Goal: Navigation & Orientation: Understand site structure

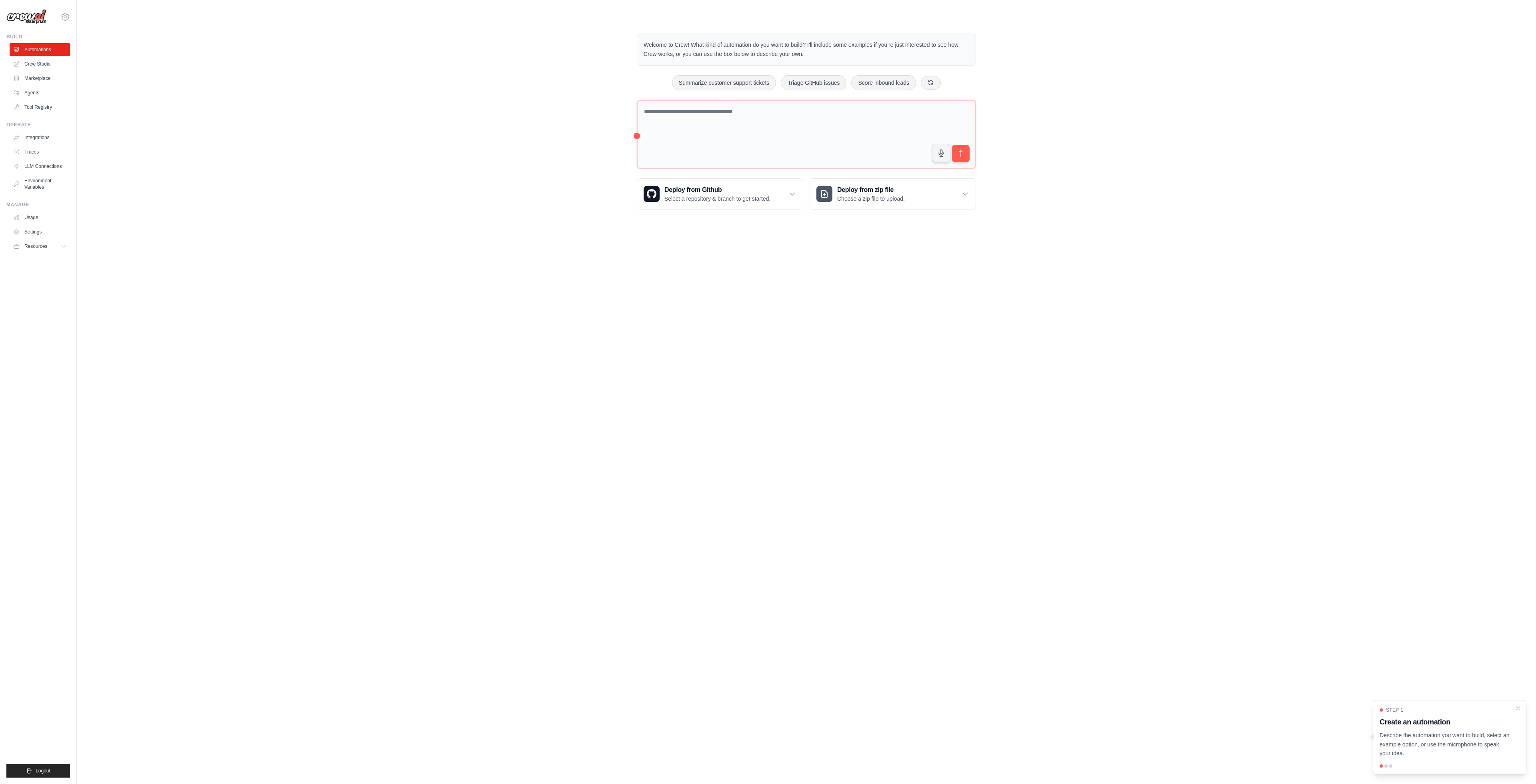
click at [428, 289] on body "[EMAIL_ADDRESS][DOMAIN_NAME] Settings Build Automations Crew Studio" at bounding box center [768, 392] width 1536 height 784
click at [36, 102] on link "Tool Registry" at bounding box center [41, 107] width 61 height 13
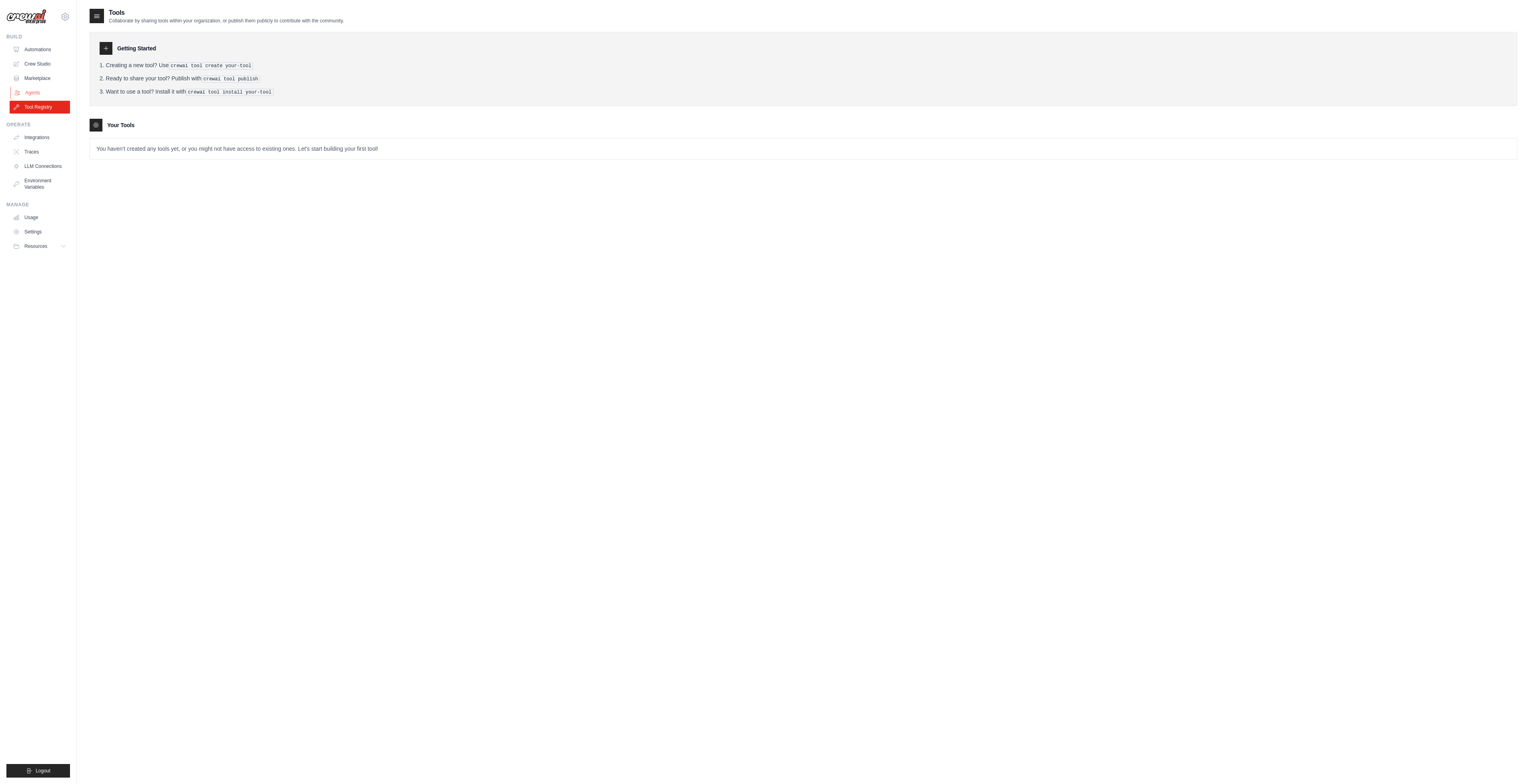
click at [36, 88] on link "Agents" at bounding box center [41, 93] width 61 height 13
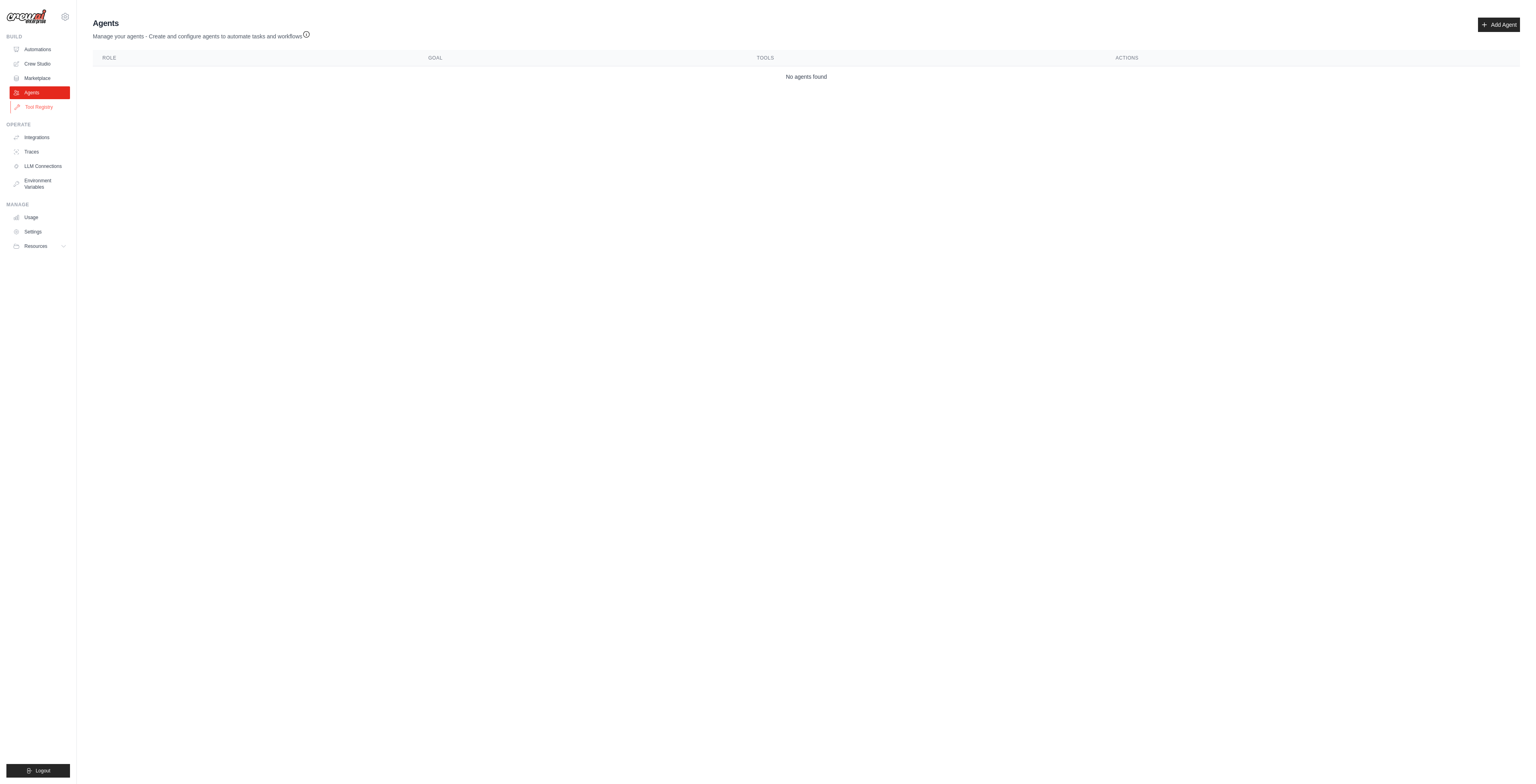
click at [37, 101] on link "Tool Registry" at bounding box center [41, 107] width 61 height 13
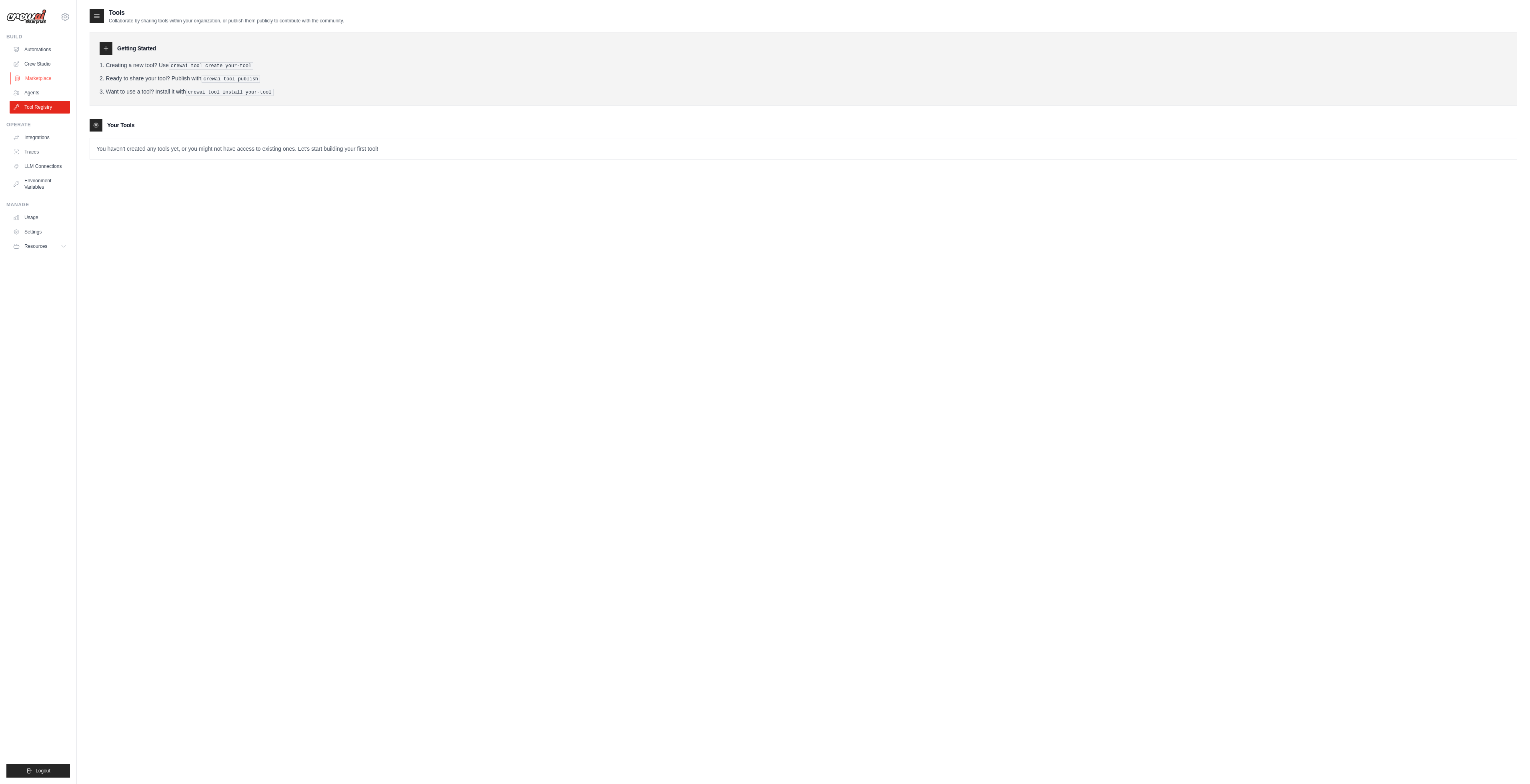
click at [34, 72] on link "Marketplace" at bounding box center [41, 79] width 61 height 13
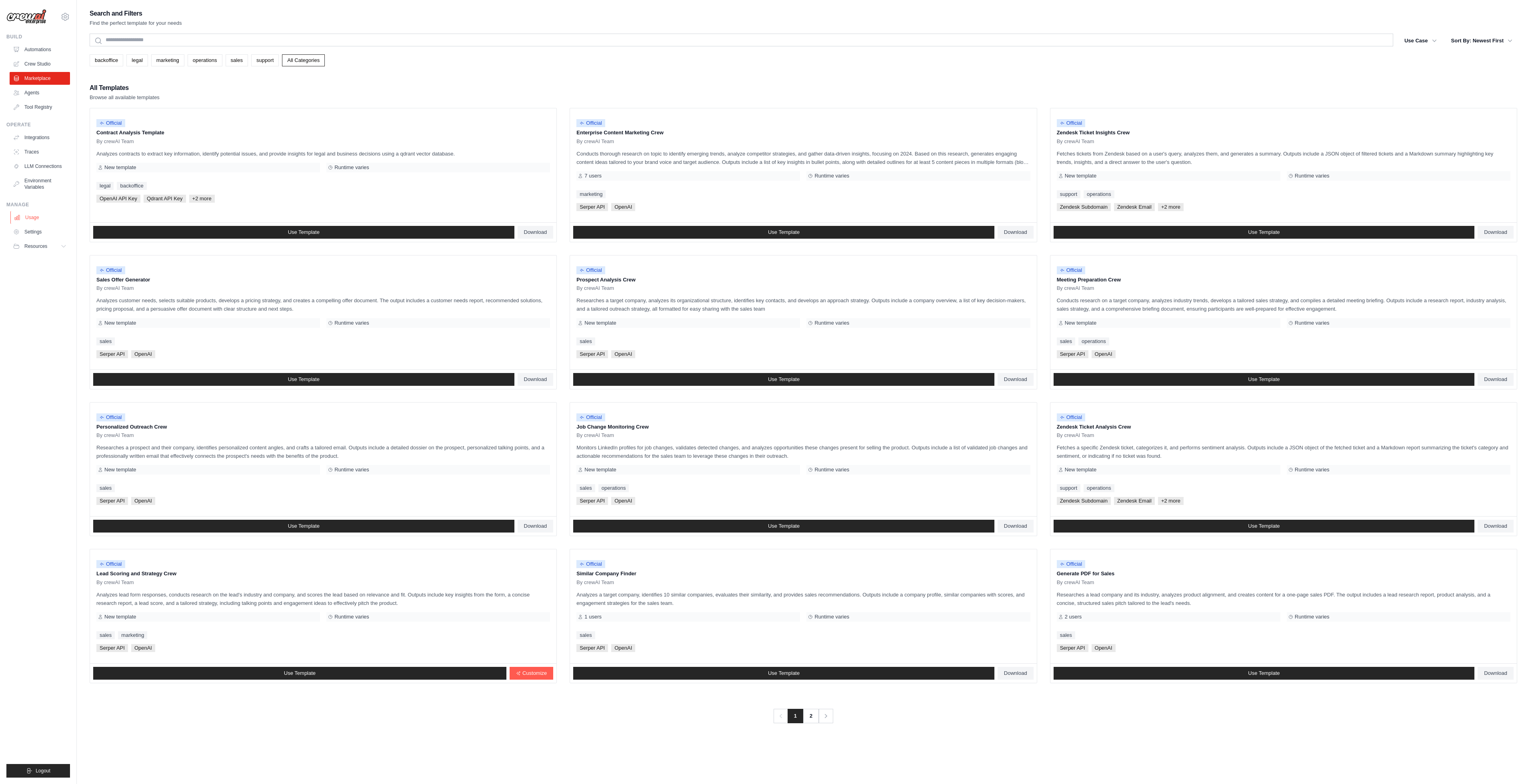
click at [32, 211] on link "Usage" at bounding box center [41, 217] width 61 height 13
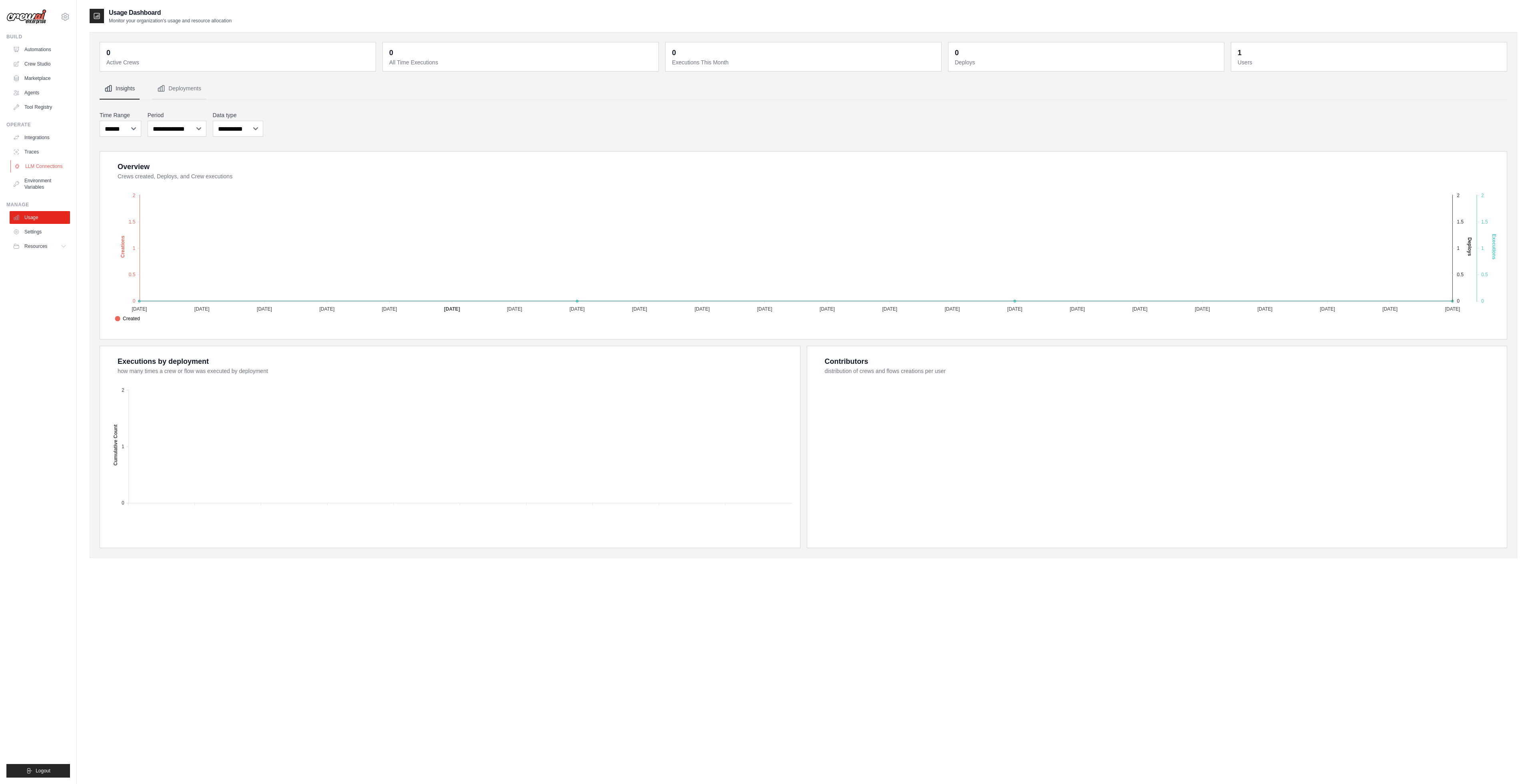
click at [36, 160] on link "LLM Connections" at bounding box center [41, 166] width 61 height 13
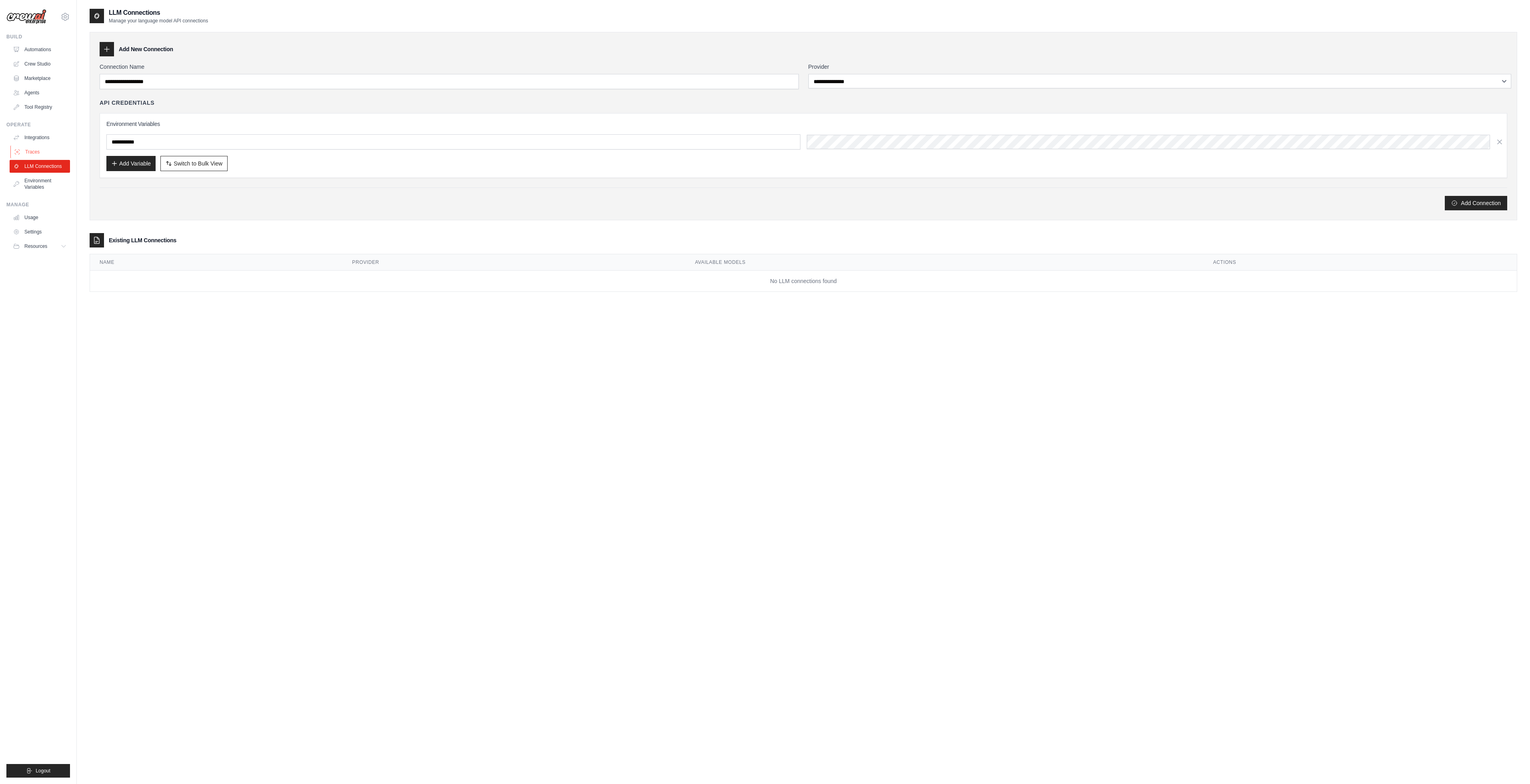
click at [31, 146] on link "Traces" at bounding box center [41, 153] width 61 height 13
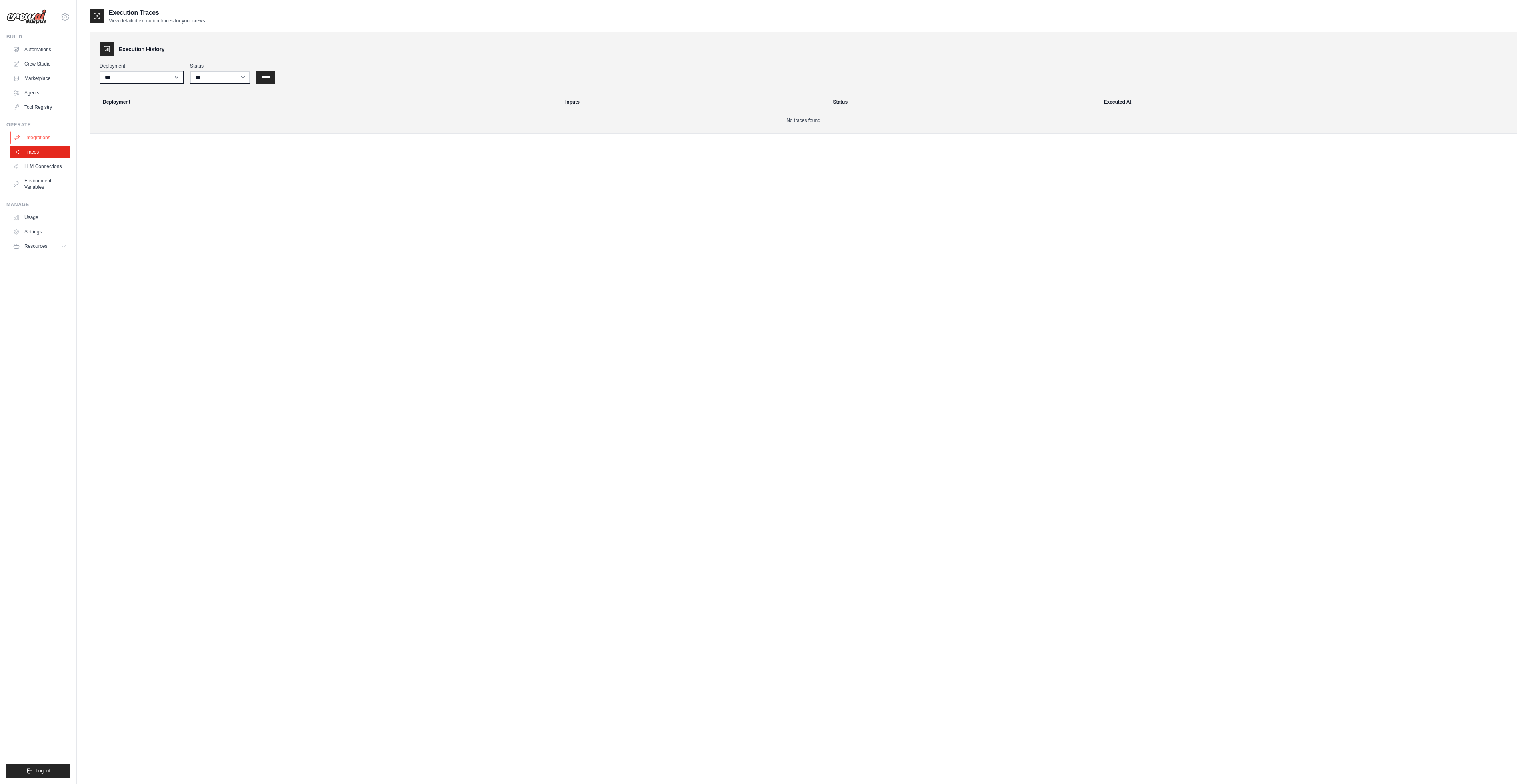
click at [35, 131] on link "Integrations" at bounding box center [41, 138] width 61 height 13
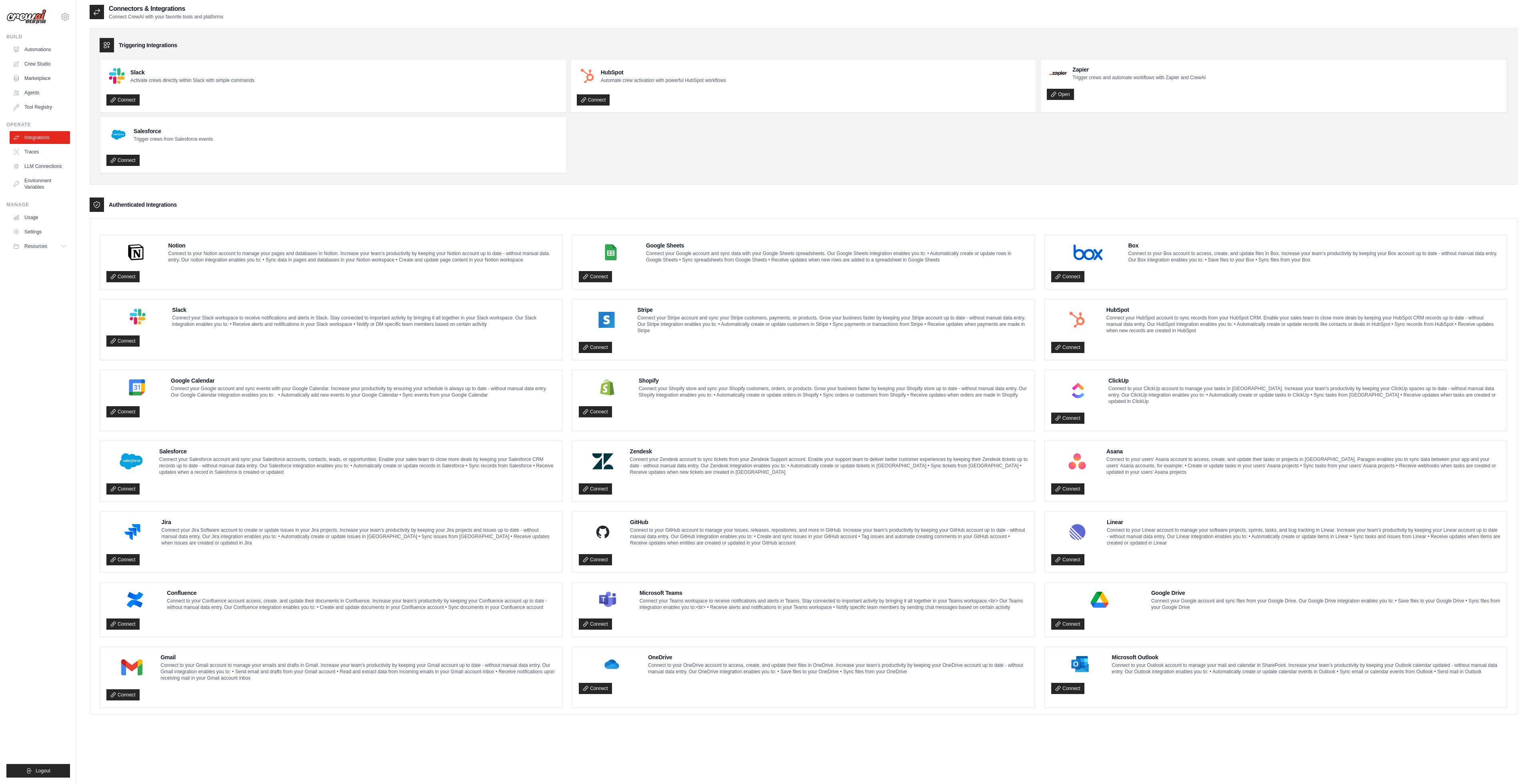
scroll to position [8, 0]
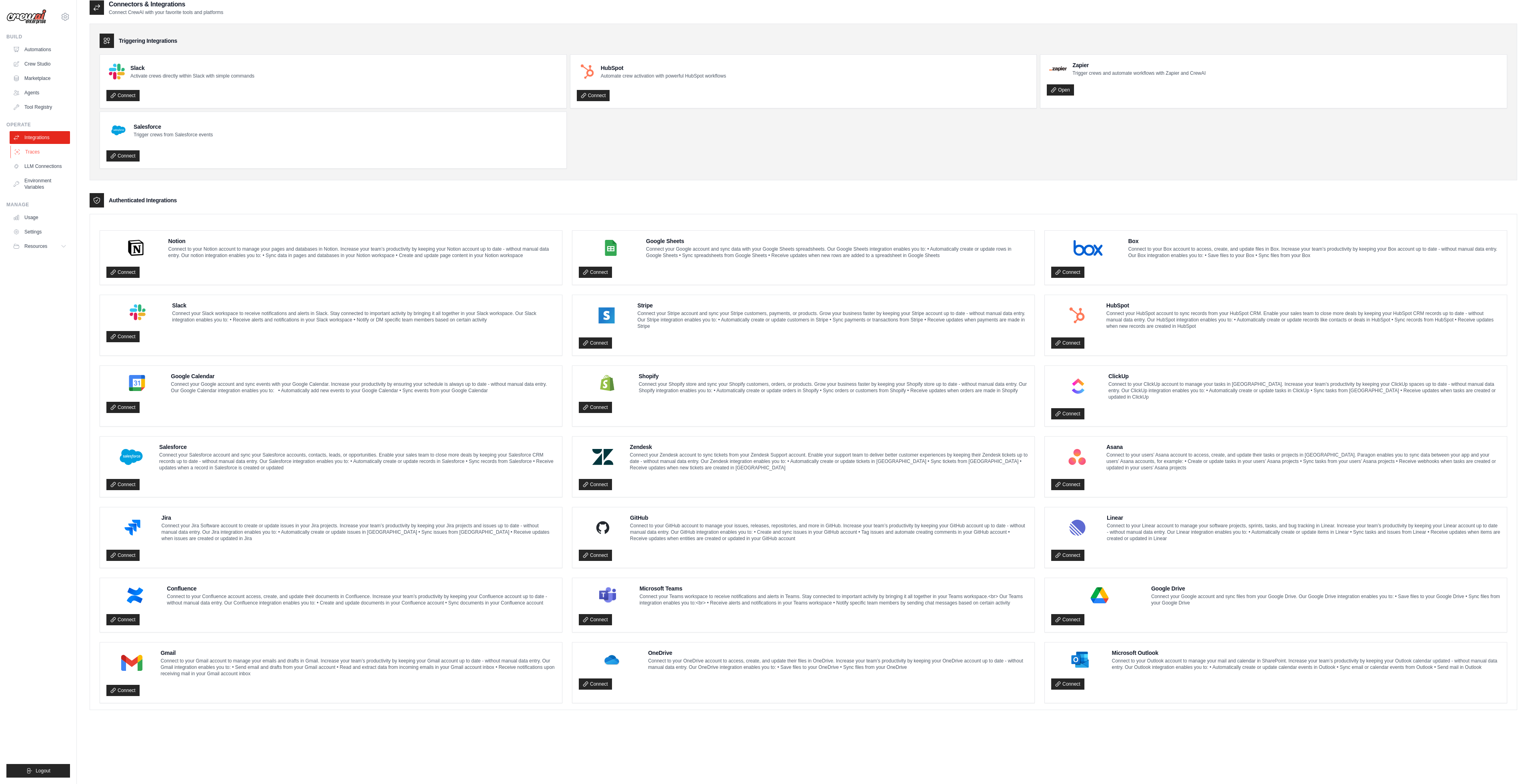
click at [39, 146] on link "Traces" at bounding box center [41, 153] width 61 height 13
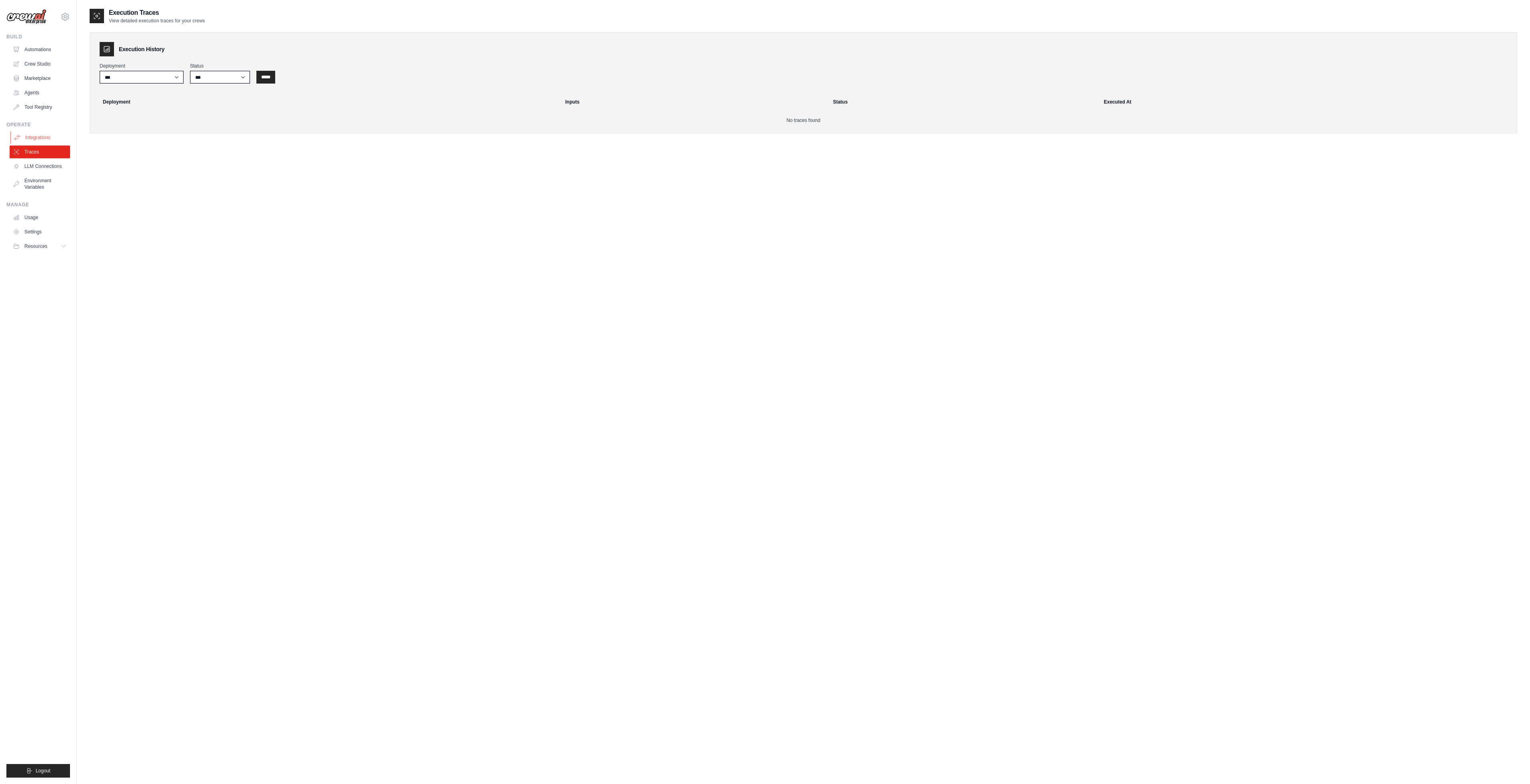
click at [39, 131] on link "Integrations" at bounding box center [41, 138] width 61 height 13
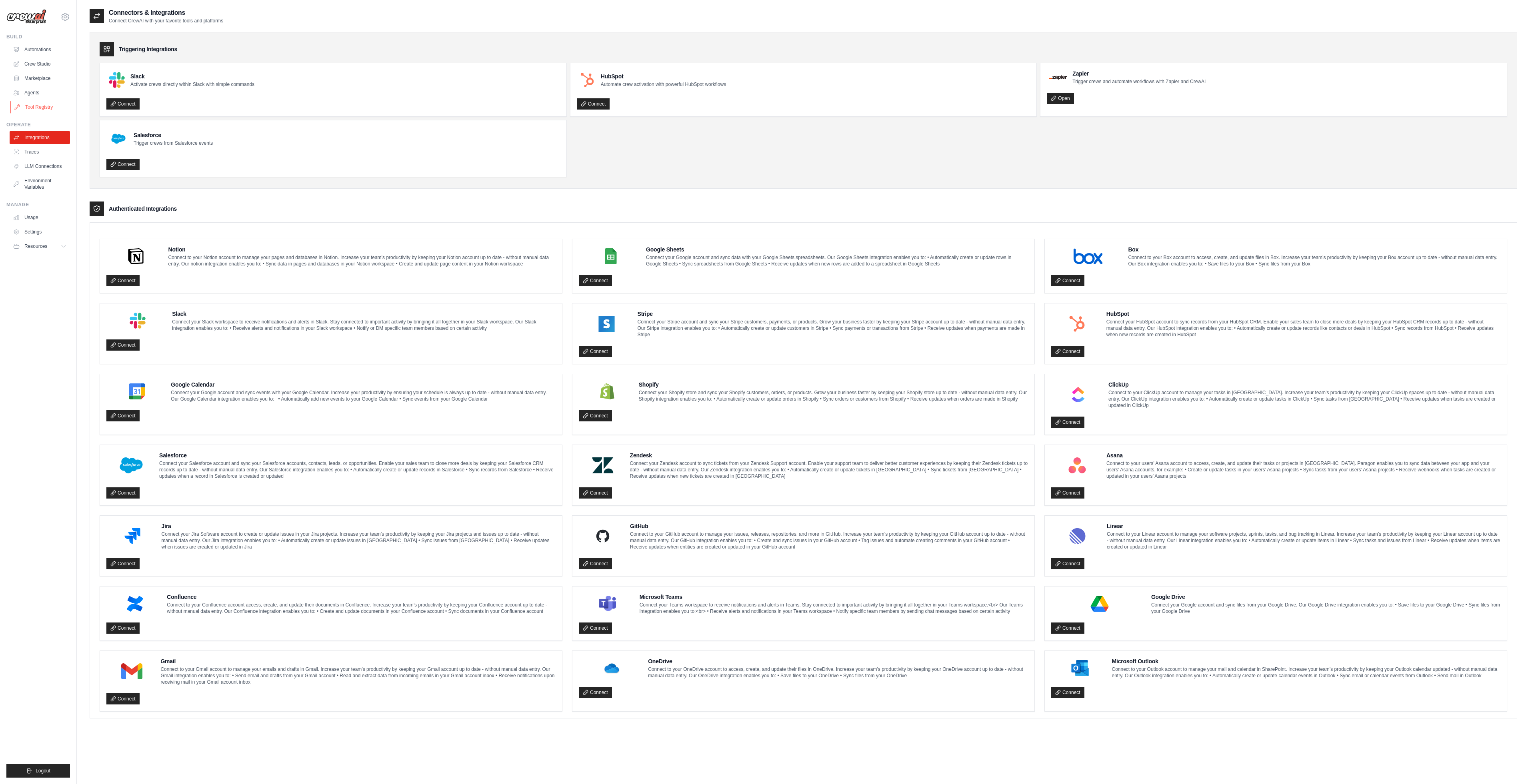
click at [43, 101] on link "Tool Registry" at bounding box center [41, 107] width 61 height 13
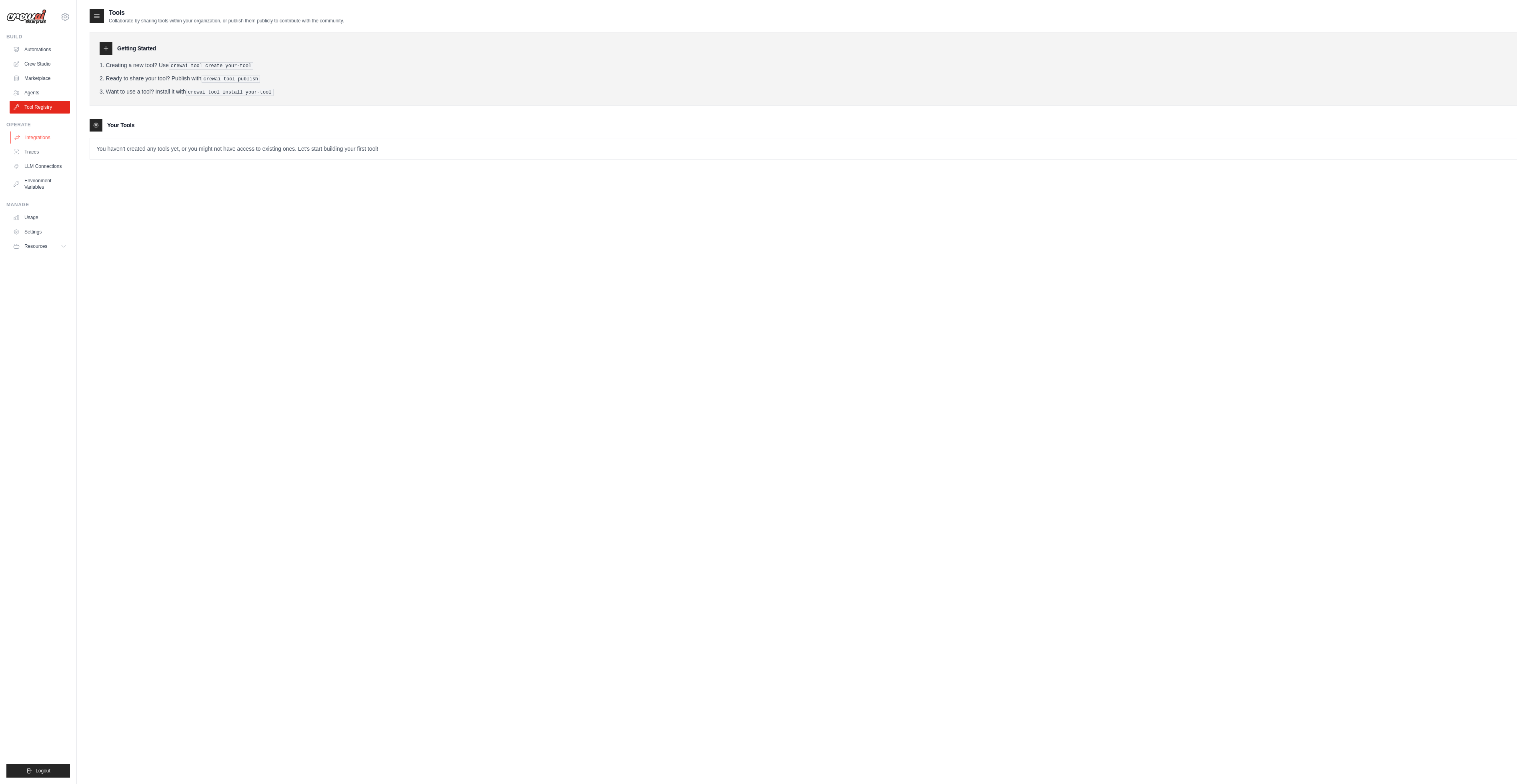
click at [45, 132] on link "Integrations" at bounding box center [41, 138] width 61 height 13
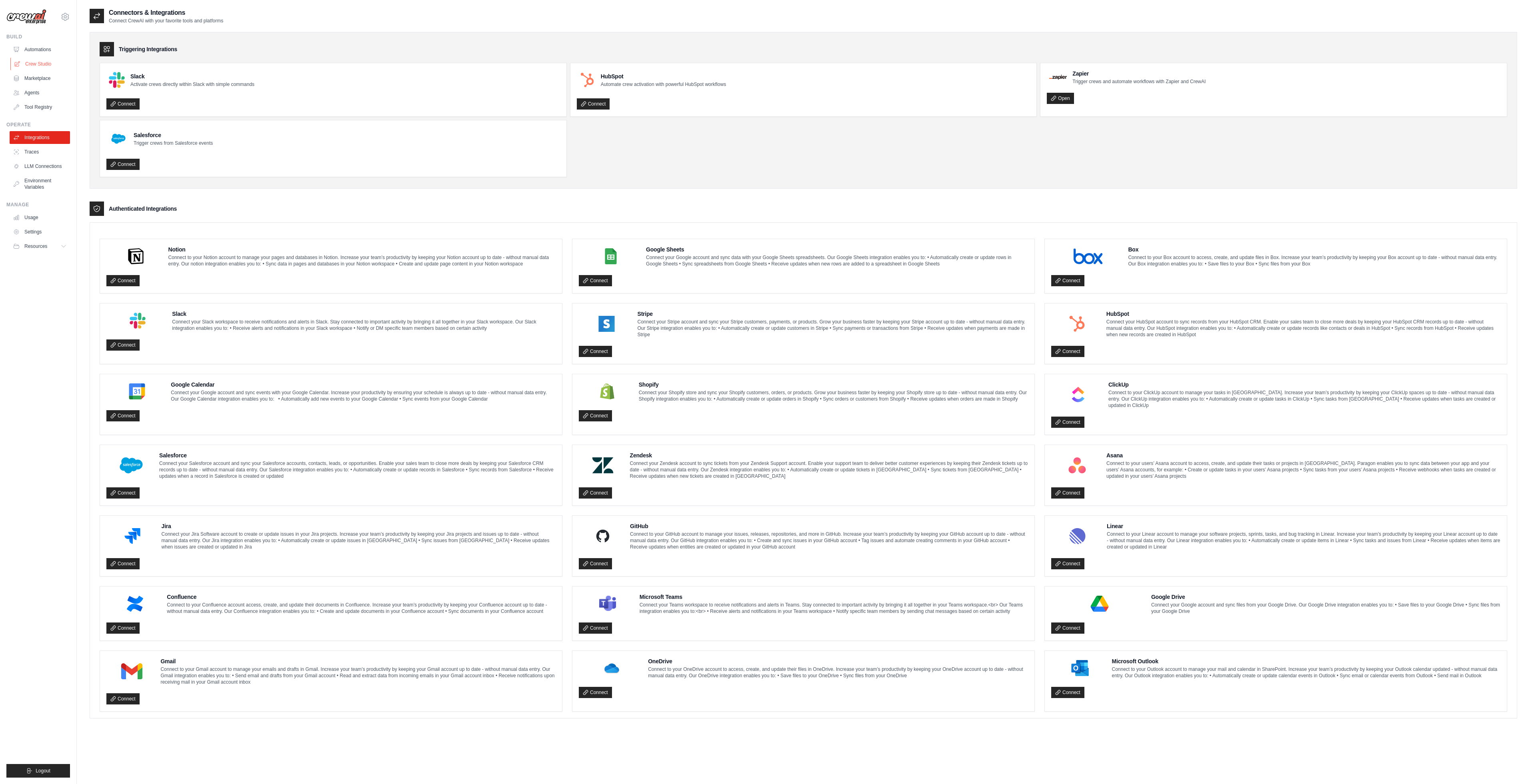
click at [36, 61] on link "Crew Studio" at bounding box center [41, 64] width 61 height 13
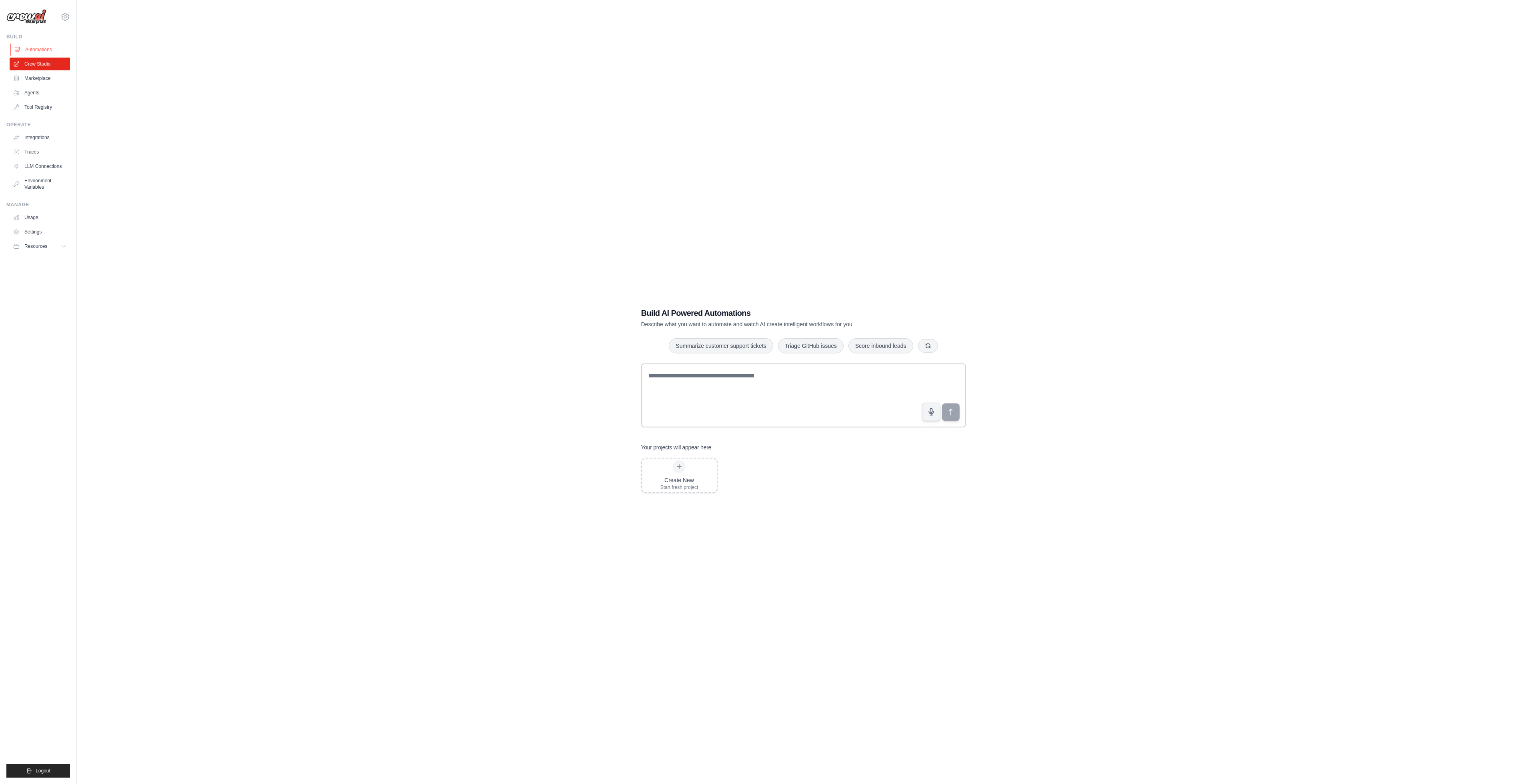
click at [39, 48] on link "Automations" at bounding box center [41, 50] width 61 height 13
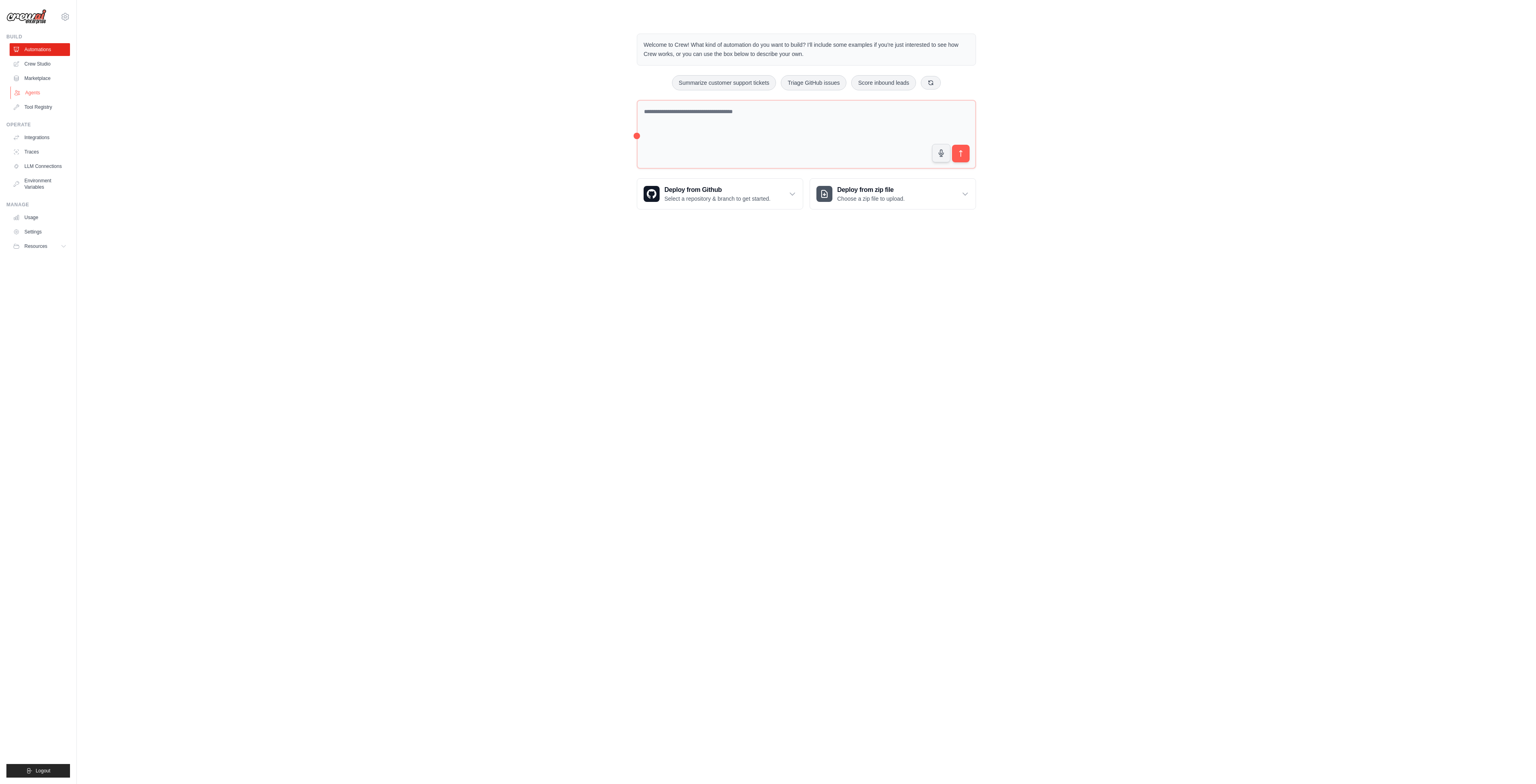
click at [39, 88] on link "Agents" at bounding box center [41, 93] width 61 height 13
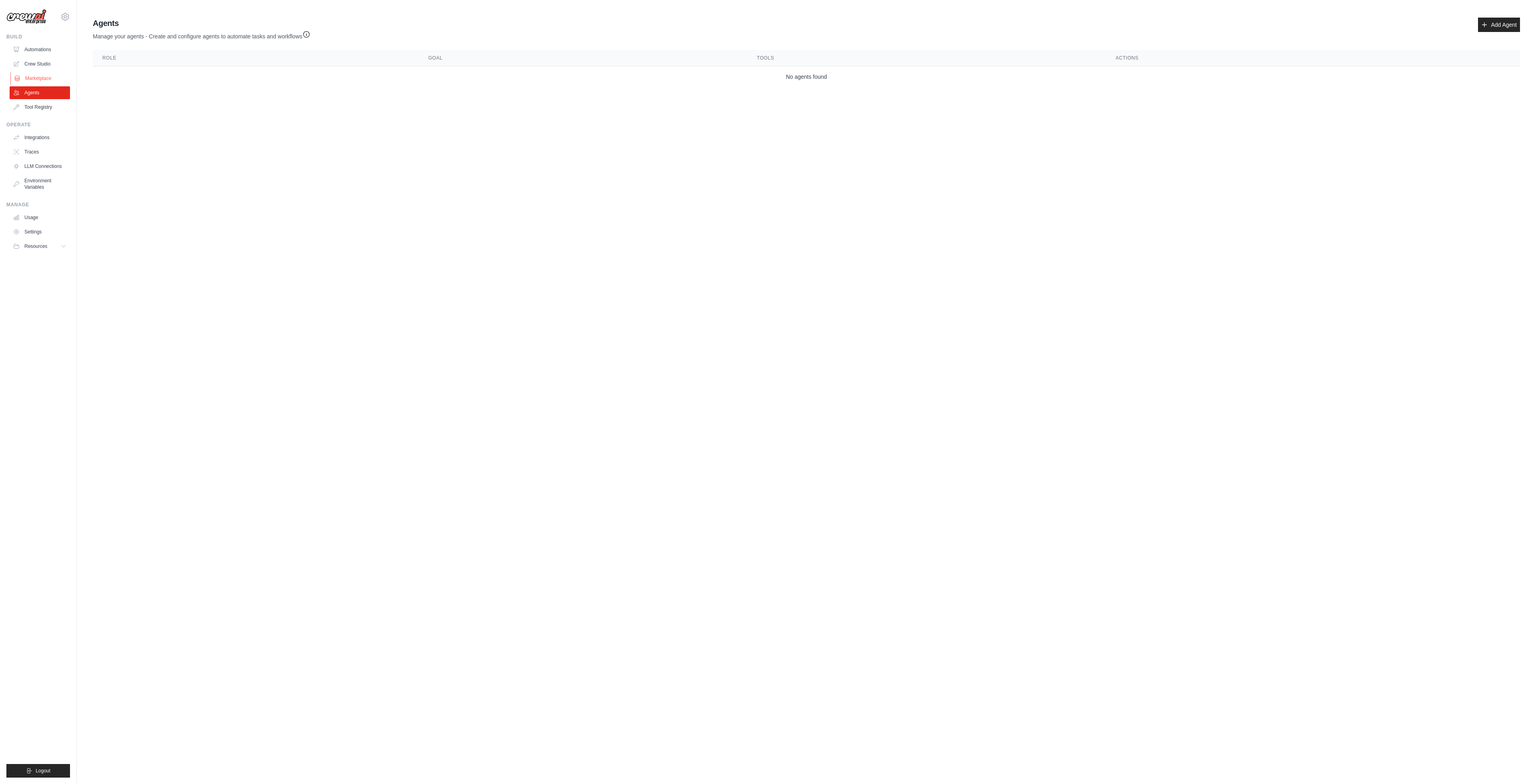
click at [43, 72] on link "Marketplace" at bounding box center [41, 79] width 61 height 13
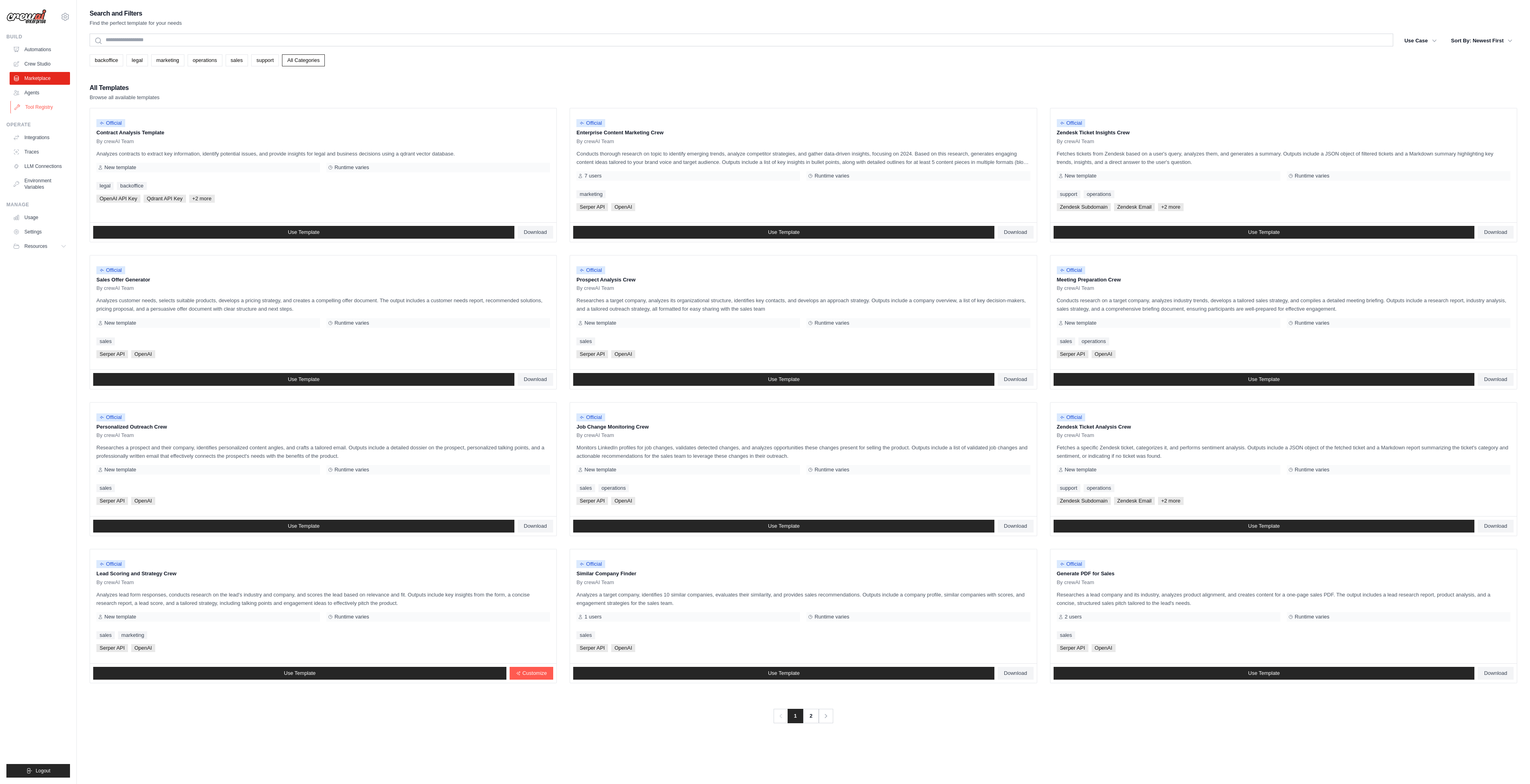
click at [39, 101] on link "Tool Registry" at bounding box center [41, 107] width 61 height 13
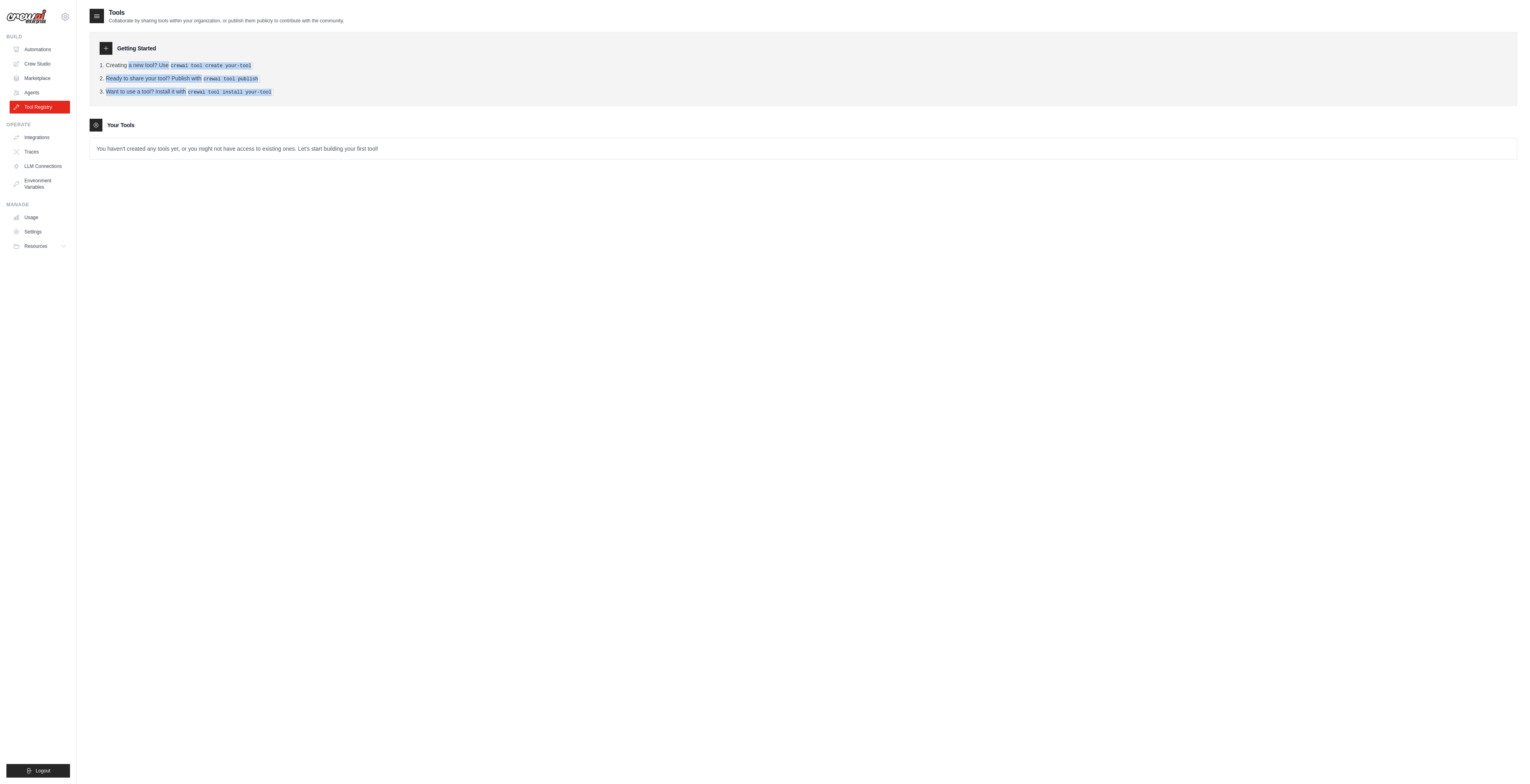
drag, startPoint x: 263, startPoint y: 87, endPoint x: 95, endPoint y: 58, distance: 170.5
click at [99, 62] on ol "Creating a new tool? Use crewai tool create your-tool Ready to share your tool?…" at bounding box center [803, 79] width 1408 height 34
copy ol "Creating a new tool? Use crewai tool create your-tool Ready to share your tool?…"
